Goal: Information Seeking & Learning: Learn about a topic

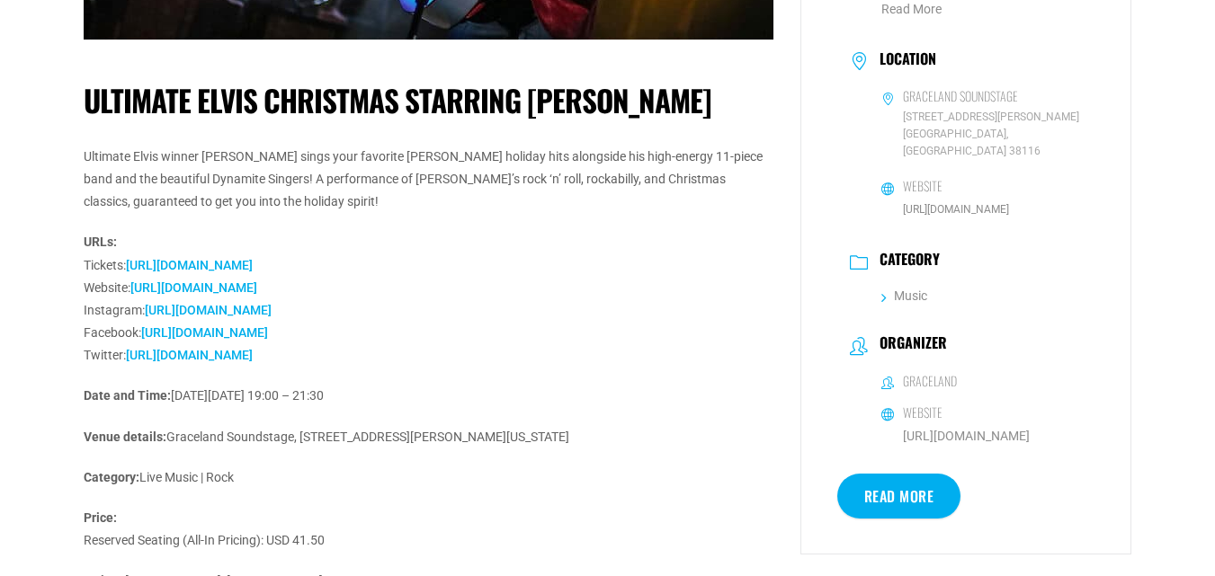
scroll to position [539, 0]
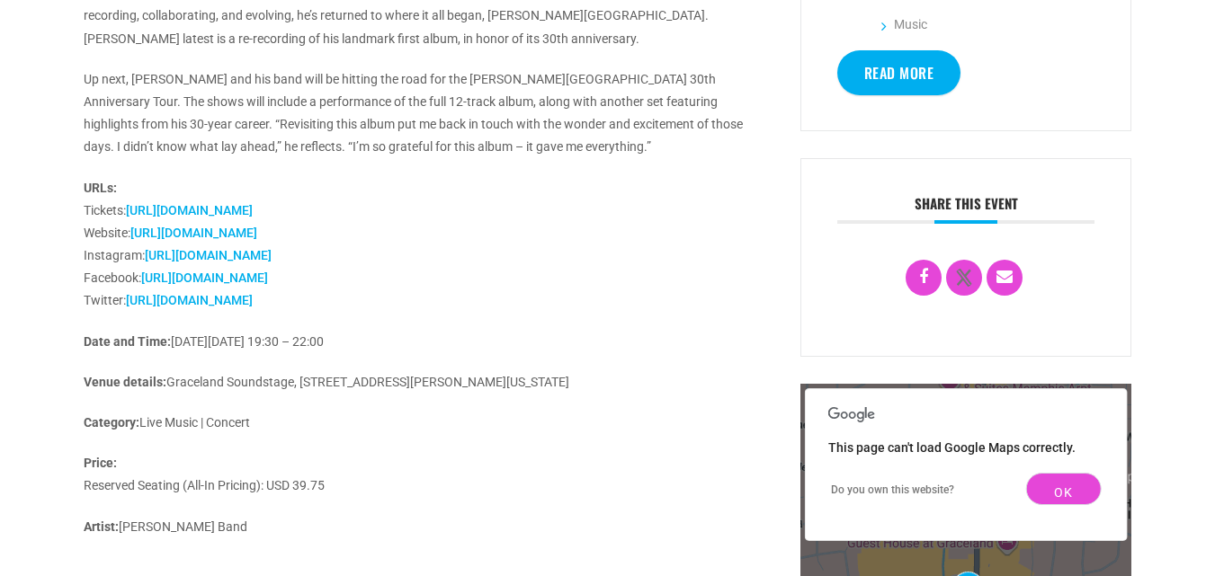
scroll to position [809, 0]
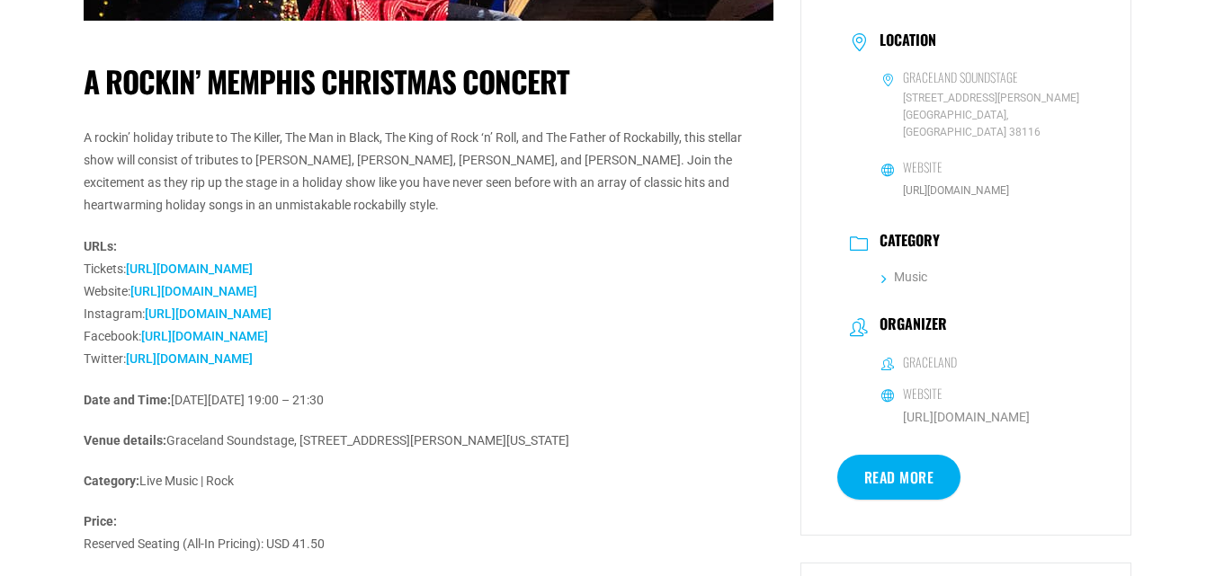
scroll to position [629, 0]
